Goal: Task Accomplishment & Management: Manage account settings

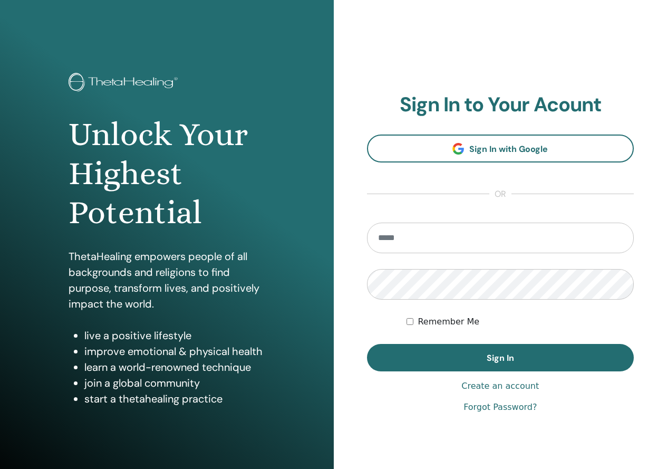
drag, startPoint x: 0, startPoint y: 0, endPoint x: 381, endPoint y: 241, distance: 450.8
click at [381, 241] on input "email" at bounding box center [500, 238] width 267 height 31
type input "**********"
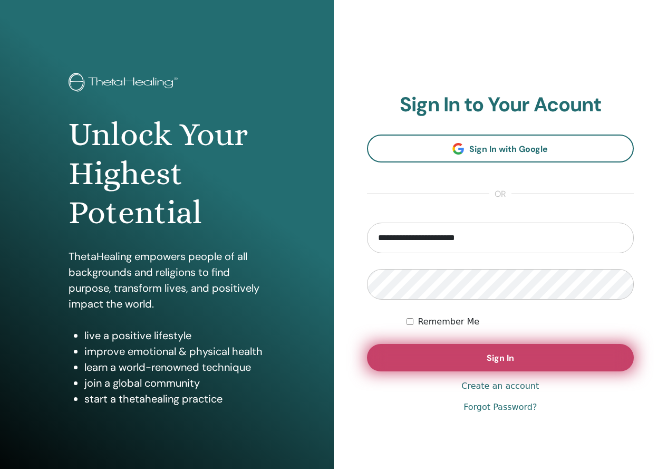
click at [451, 359] on button "Sign In" at bounding box center [500, 357] width 267 height 27
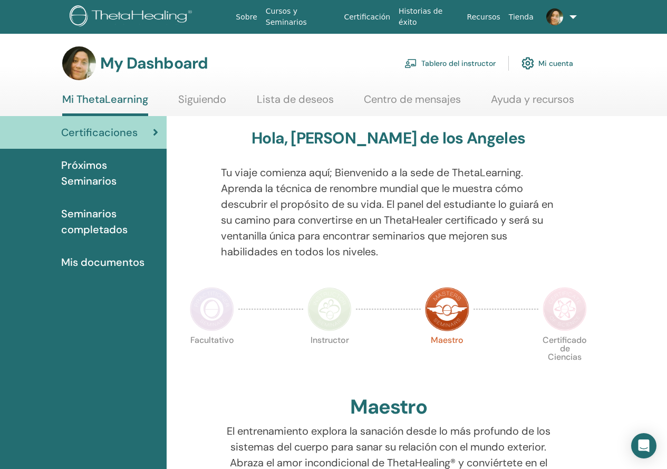
click at [433, 66] on link "Tablero del instructor" at bounding box center [450, 63] width 91 height 23
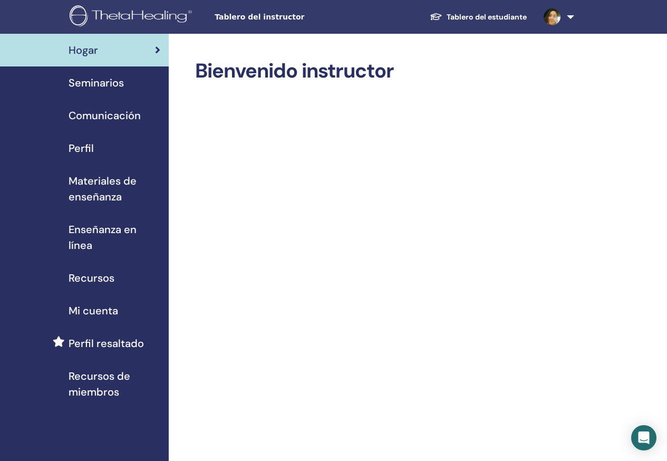
click at [115, 87] on span "Seminarios" at bounding box center [96, 83] width 55 height 16
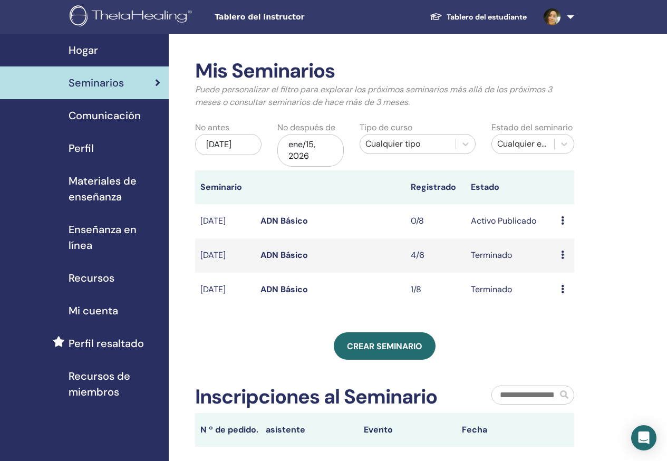
scroll to position [264, 0]
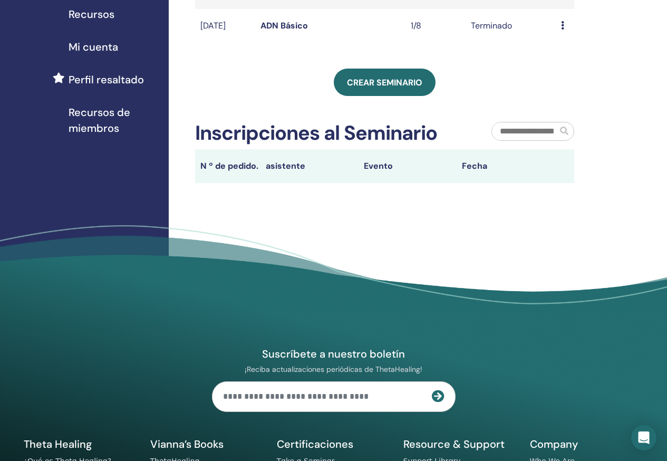
click at [95, 84] on span "Perfil resaltado" at bounding box center [106, 80] width 75 height 16
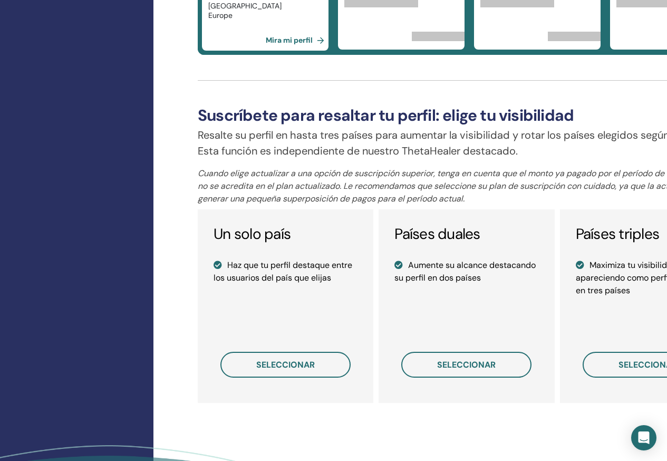
scroll to position [633, 109]
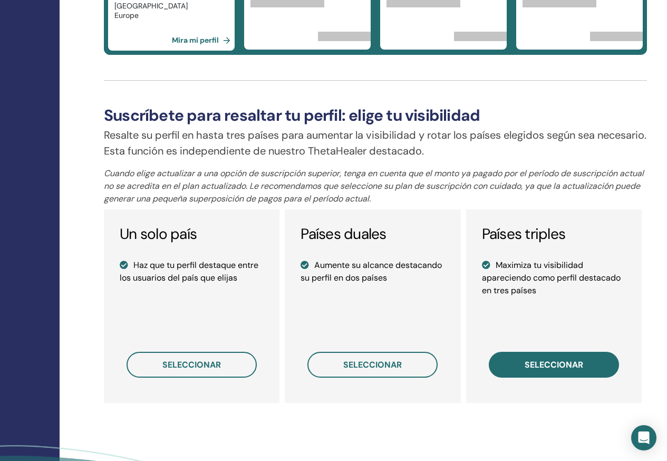
click at [547, 368] on span "seleccionar" at bounding box center [554, 364] width 59 height 11
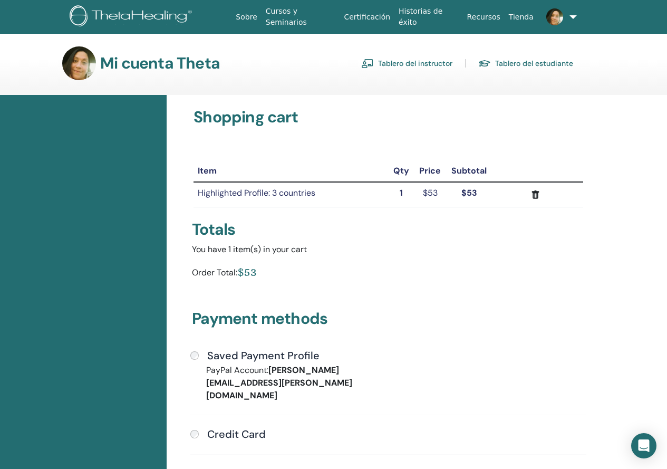
click at [413, 55] on link "Tablero del instructor" at bounding box center [406, 63] width 91 height 17
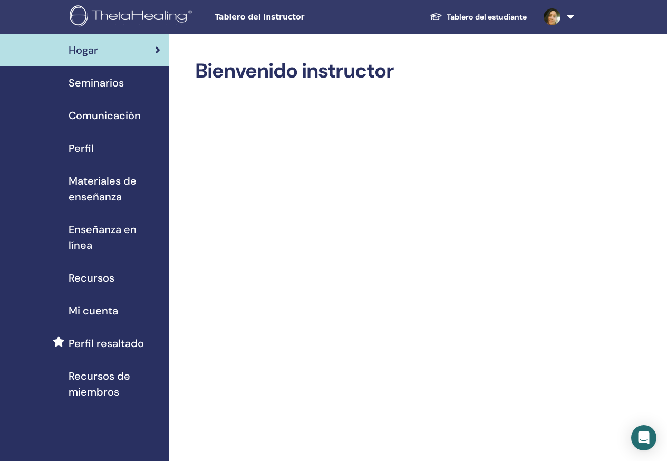
click at [81, 90] on span "Seminarios" at bounding box center [96, 83] width 55 height 16
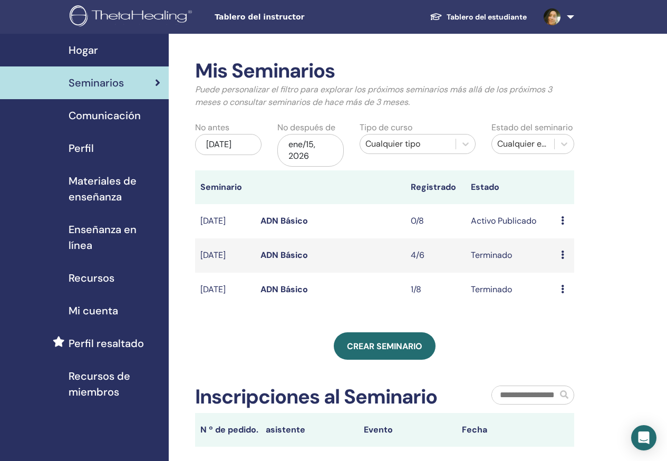
scroll to position [158, 0]
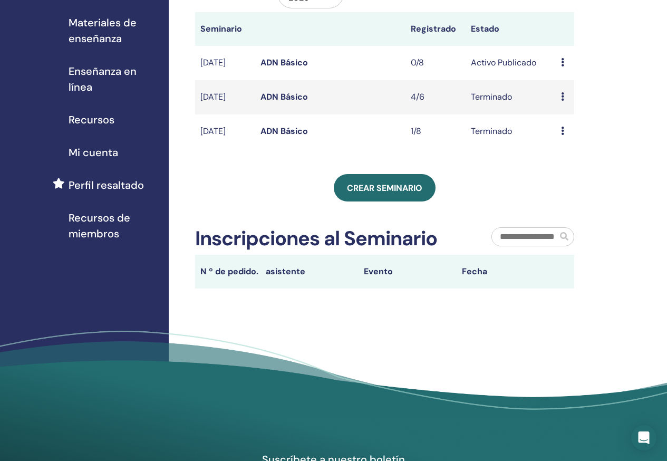
click at [129, 178] on span "Perfil resaltado" at bounding box center [106, 185] width 75 height 16
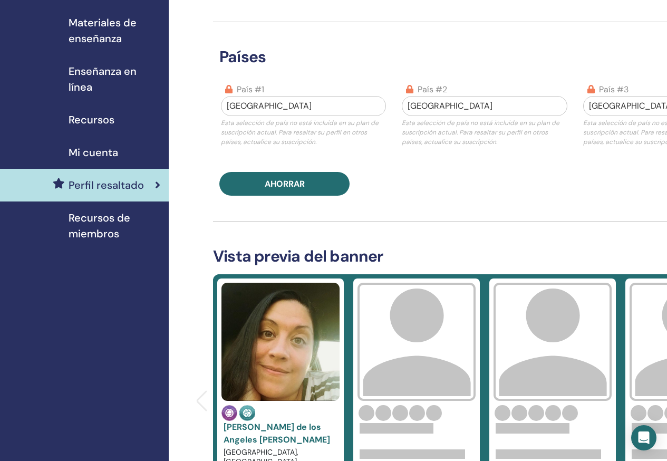
scroll to position [317, 0]
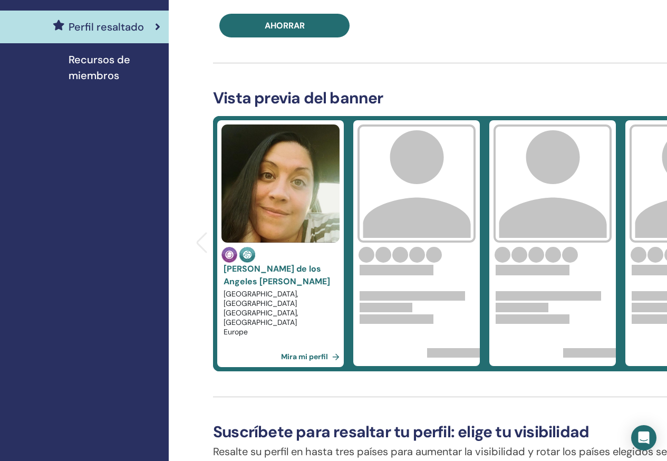
click at [324, 358] on link "Mira mi perfil" at bounding box center [312, 356] width 63 height 21
